Goal: Complete application form

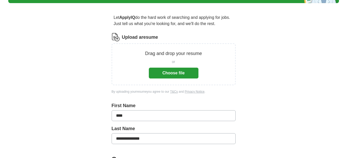
scroll to position [26, 0]
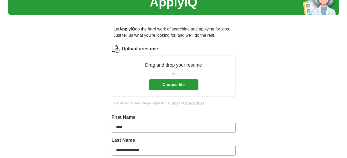
click at [165, 84] on button "Choose file" at bounding box center [174, 84] width 50 height 11
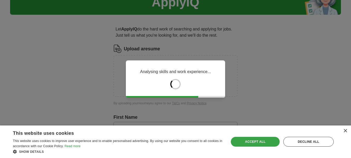
click at [262, 139] on div "Accept all" at bounding box center [255, 142] width 49 height 10
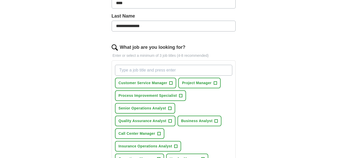
scroll to position [129, 0]
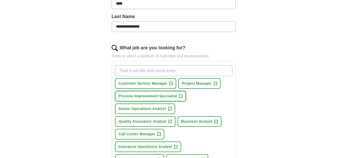
click at [179, 95] on span "+" at bounding box center [180, 95] width 3 height 3
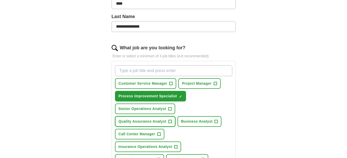
drag, startPoint x: 169, startPoint y: 121, endPoint x: 181, endPoint y: 122, distance: 12.9
click at [169, 121] on span "+" at bounding box center [169, 122] width 3 height 4
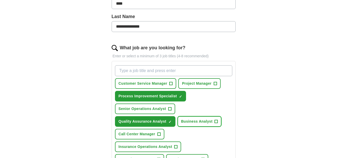
click at [216, 122] on span "+" at bounding box center [216, 122] width 3 height 4
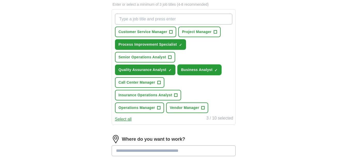
scroll to position [155, 0]
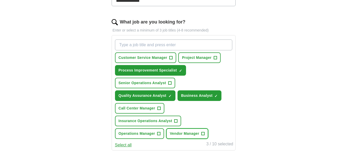
click at [201, 134] on button "Vendor Manager +" at bounding box center [187, 133] width 42 height 11
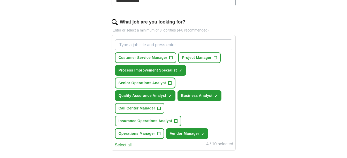
click at [170, 82] on span "+" at bounding box center [169, 83] width 3 height 4
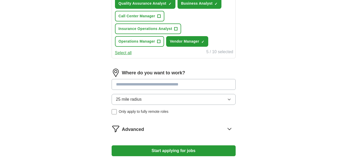
scroll to position [284, 0]
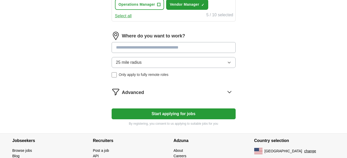
click at [156, 48] on input at bounding box center [174, 47] width 124 height 11
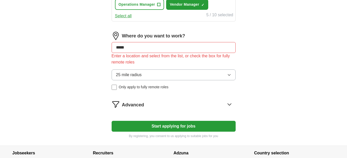
drag, startPoint x: 152, startPoint y: 47, endPoint x: 115, endPoint y: 48, distance: 37.2
click at [115, 48] on input "*****" at bounding box center [174, 47] width 124 height 11
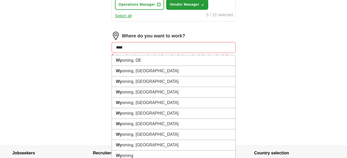
type input "*****"
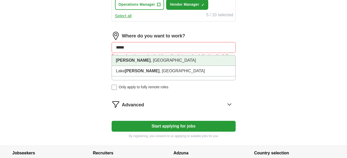
click at [125, 58] on strong "[PERSON_NAME]" at bounding box center [133, 60] width 35 height 4
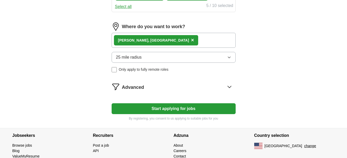
scroll to position [315, 0]
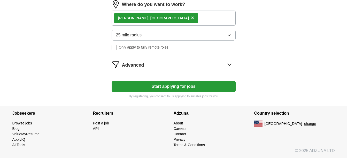
click at [133, 64] on span "Advanced" at bounding box center [133, 65] width 22 height 7
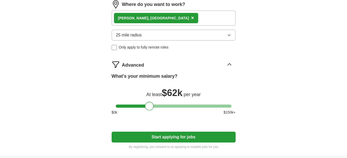
drag, startPoint x: 120, startPoint y: 106, endPoint x: 149, endPoint y: 109, distance: 29.6
click at [149, 109] on div at bounding box center [149, 106] width 9 height 9
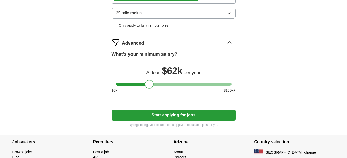
scroll to position [366, 0]
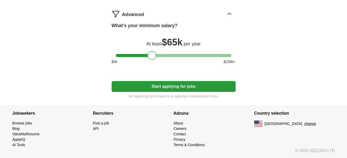
drag, startPoint x: 150, startPoint y: 56, endPoint x: 153, endPoint y: 58, distance: 3.1
click at [153, 58] on div at bounding box center [151, 55] width 9 height 9
click at [170, 85] on button "Start applying for jobs" at bounding box center [174, 86] width 124 height 11
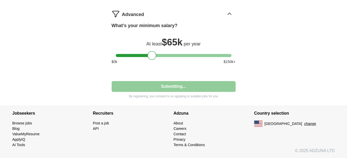
select select "**"
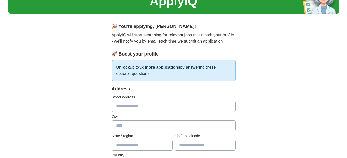
scroll to position [52, 0]
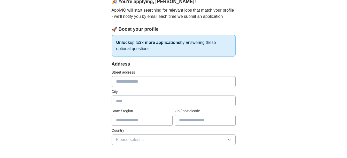
click at [142, 99] on input "text" at bounding box center [174, 101] width 124 height 11
type input "*****"
click at [127, 121] on input "text" at bounding box center [142, 120] width 61 height 11
type input "*"
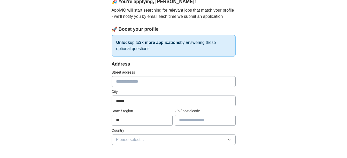
type input "*****"
click at [195, 121] on input "text" at bounding box center [205, 120] width 61 height 11
type input "*****"
drag, startPoint x: 283, startPoint y: 127, endPoint x: 280, endPoint y: 129, distance: 3.5
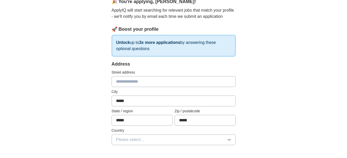
click at [223, 140] on button "Please select..." at bounding box center [174, 139] width 124 height 11
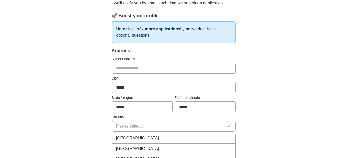
scroll to position [103, 0]
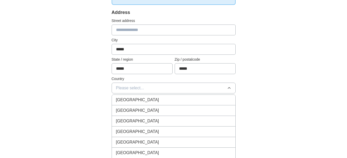
click at [172, 112] on div "[GEOGRAPHIC_DATA]" at bounding box center [173, 110] width 115 height 6
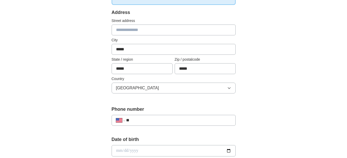
click at [283, 81] on div "**********" at bounding box center [173, 147] width 330 height 470
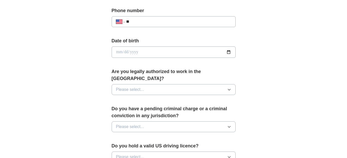
scroll to position [232, 0]
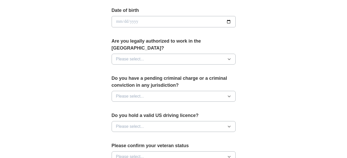
click at [167, 54] on button "Please select..." at bounding box center [174, 59] width 124 height 11
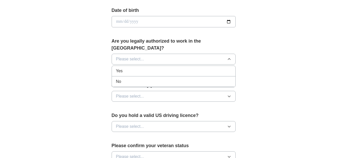
click at [147, 68] on div "Yes" at bounding box center [173, 71] width 115 height 6
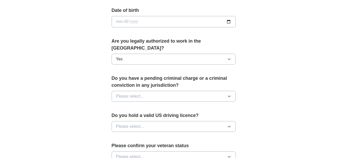
click at [146, 91] on button "Please select..." at bounding box center [174, 96] width 124 height 11
click at [131, 116] on div "No" at bounding box center [173, 119] width 115 height 6
click at [137, 123] on span "Please select..." at bounding box center [130, 126] width 28 height 6
click at [135, 135] on div "Yes" at bounding box center [173, 138] width 115 height 6
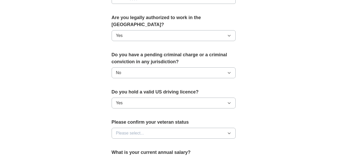
scroll to position [284, 0]
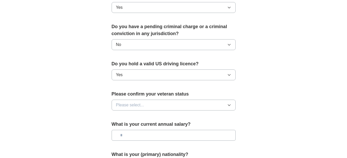
click at [136, 102] on span "Please select..." at bounding box center [130, 105] width 28 height 6
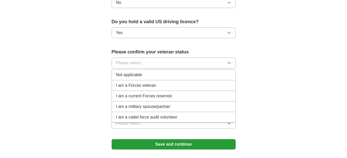
scroll to position [336, 0]
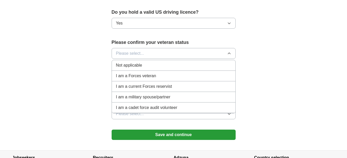
click at [156, 62] on div "Not applicable" at bounding box center [173, 65] width 115 height 6
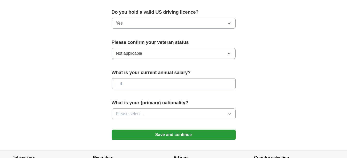
click at [160, 108] on button "Please select..." at bounding box center [174, 113] width 124 height 11
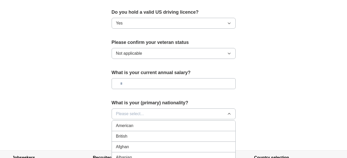
click at [157, 123] on div "American" at bounding box center [173, 126] width 115 height 6
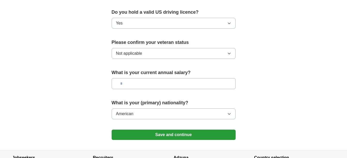
click at [157, 130] on button "Save and continue" at bounding box center [174, 135] width 124 height 10
